Goal: Navigation & Orientation: Find specific page/section

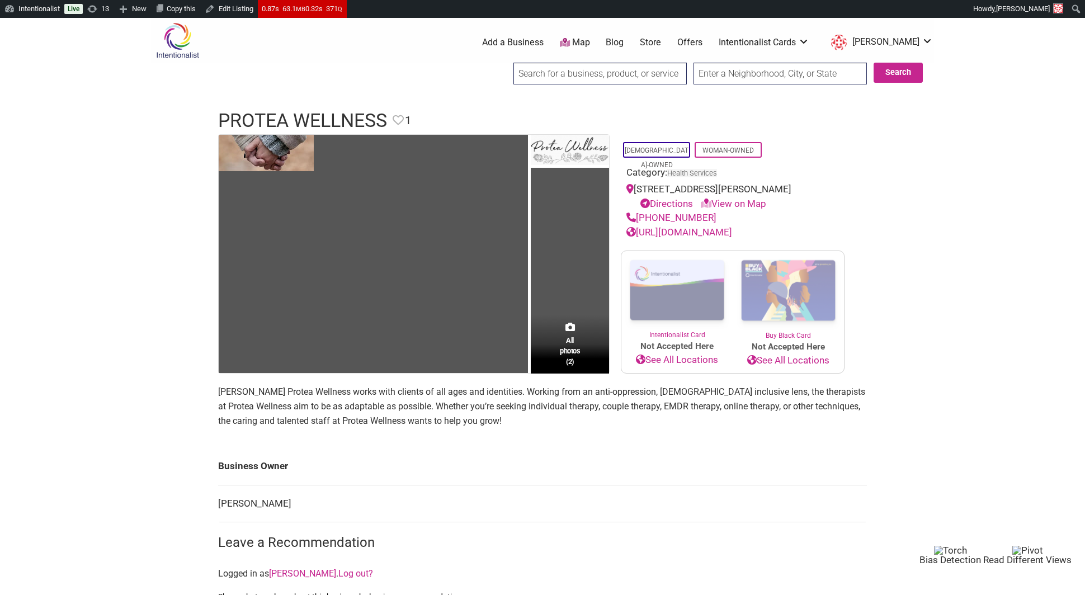
click at [572, 70] on input "search" at bounding box center [599, 74] width 173 height 22
click at [567, 94] on div "Protea Wellness" at bounding box center [601, 97] width 167 height 21
type input "Protea Wellness"
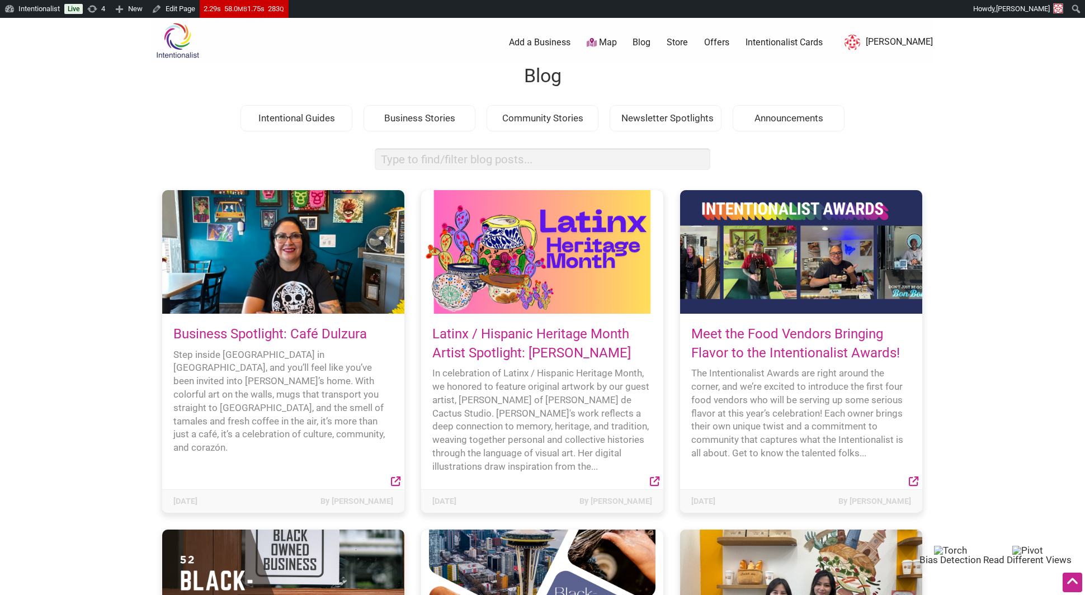
scroll to position [1721, 0]
